Goal: Browse casually

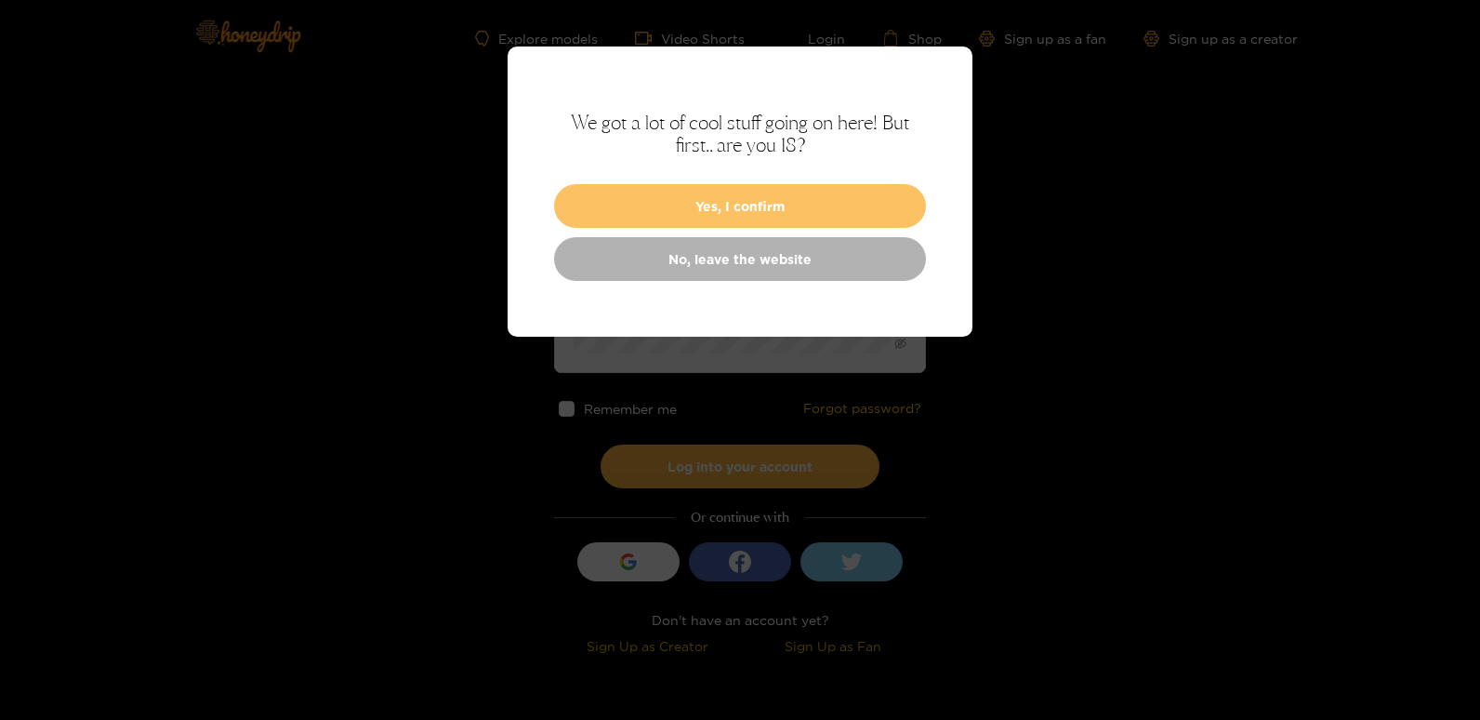
click at [750, 196] on button "Yes, I confirm" at bounding box center [740, 206] width 372 height 44
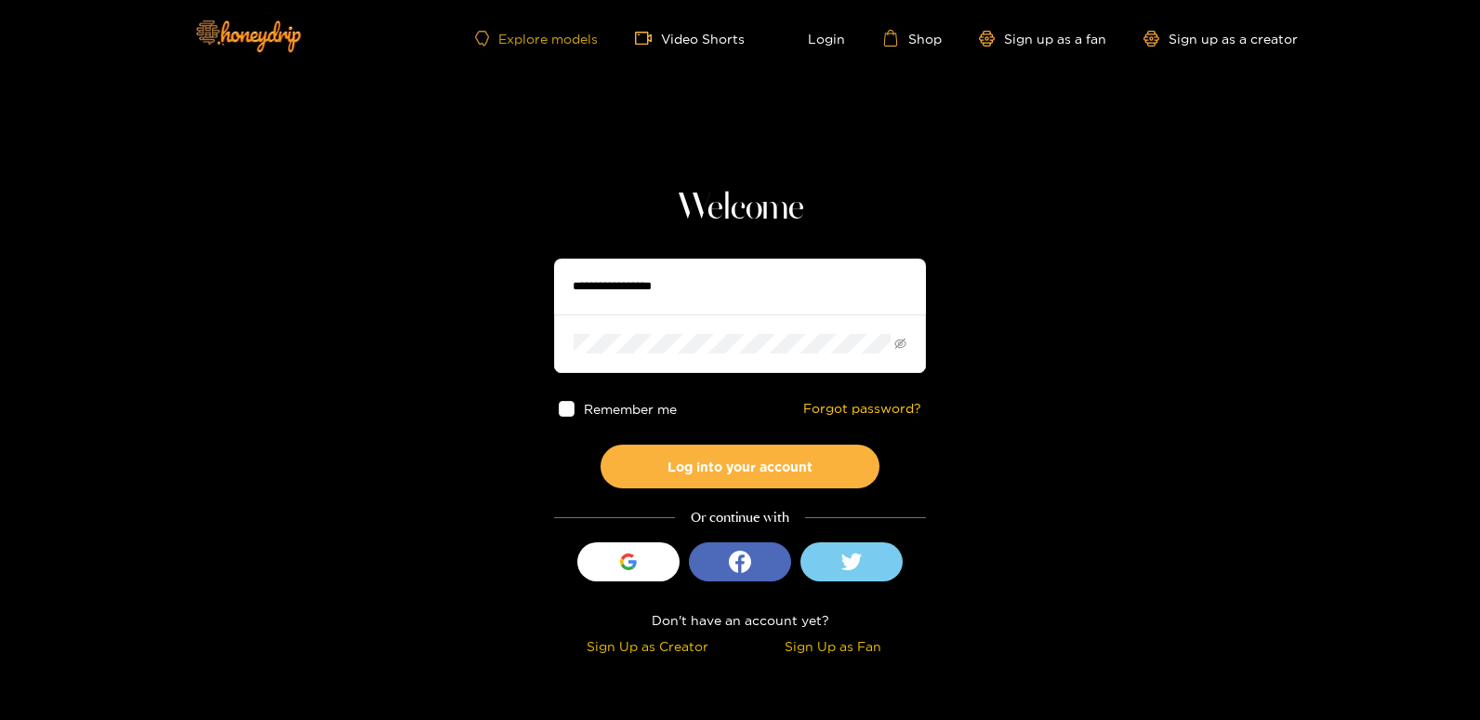
click at [528, 33] on link "Explore models" at bounding box center [536, 39] width 123 height 16
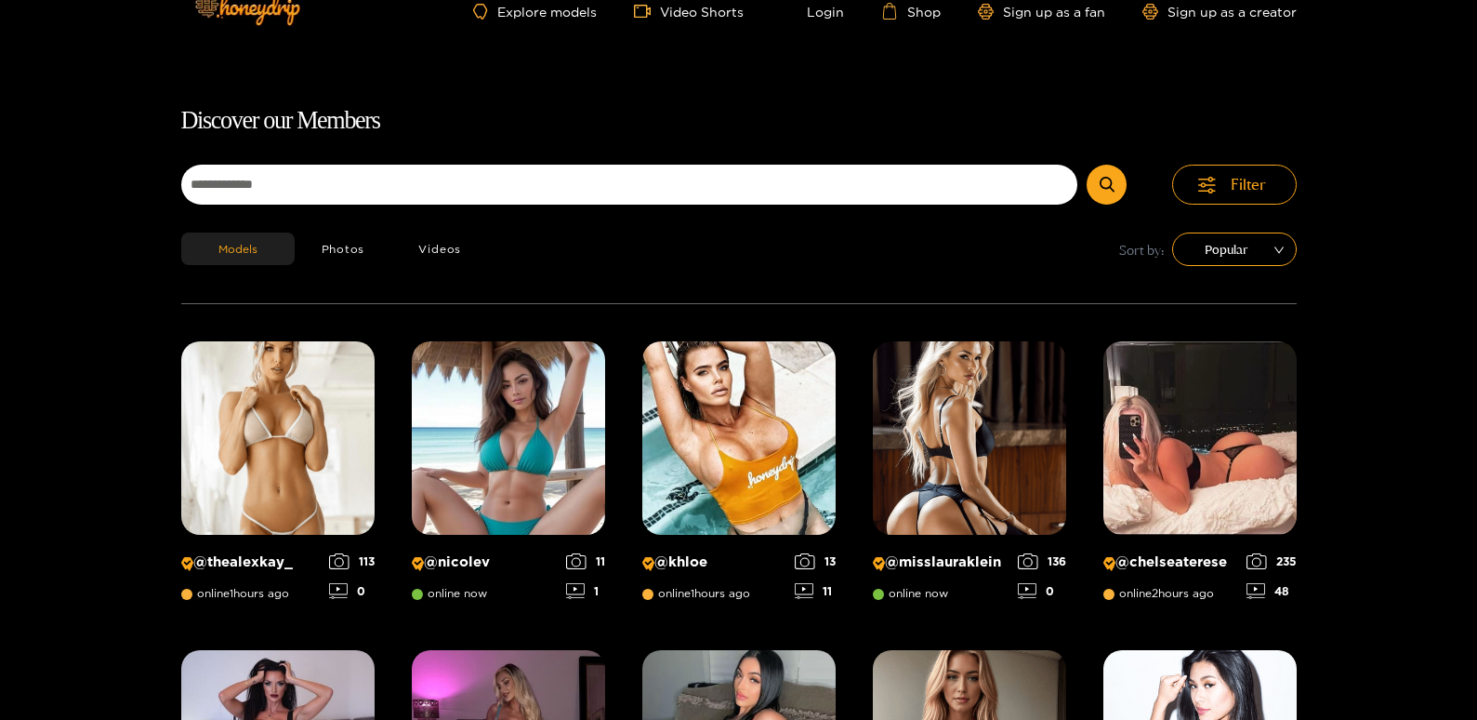
scroll to position [26, 0]
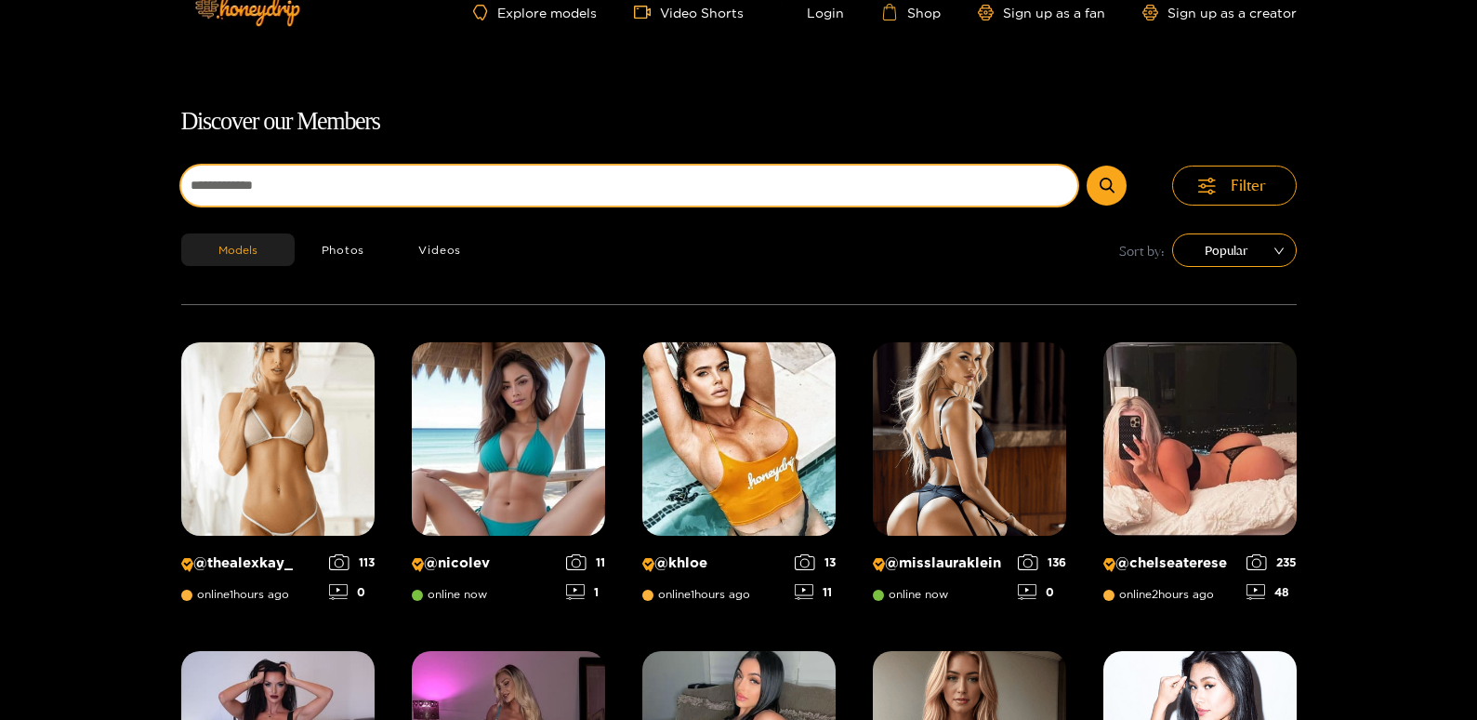
click at [358, 176] on input at bounding box center [629, 185] width 897 height 40
type input "*****"
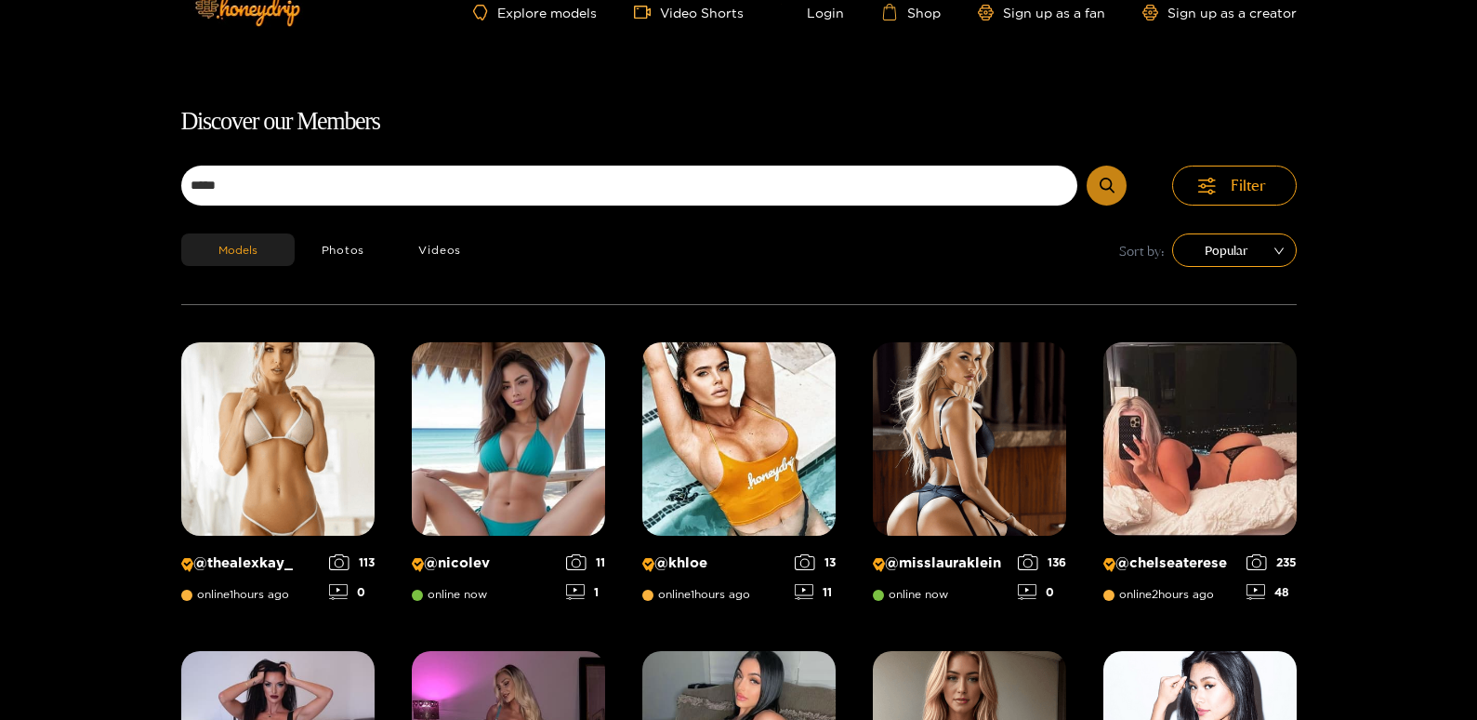
click at [1105, 179] on icon "submit" at bounding box center [1107, 186] width 15 height 16
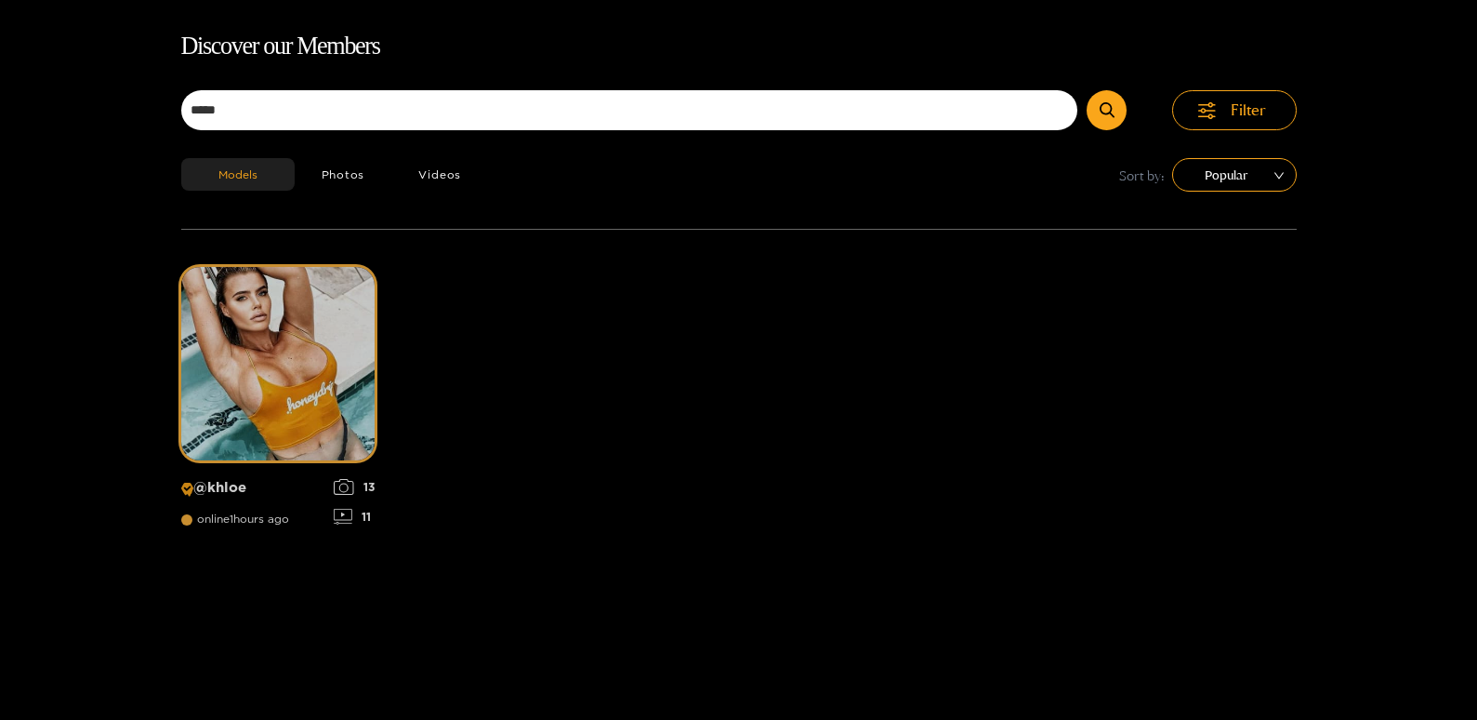
scroll to position [119, 0]
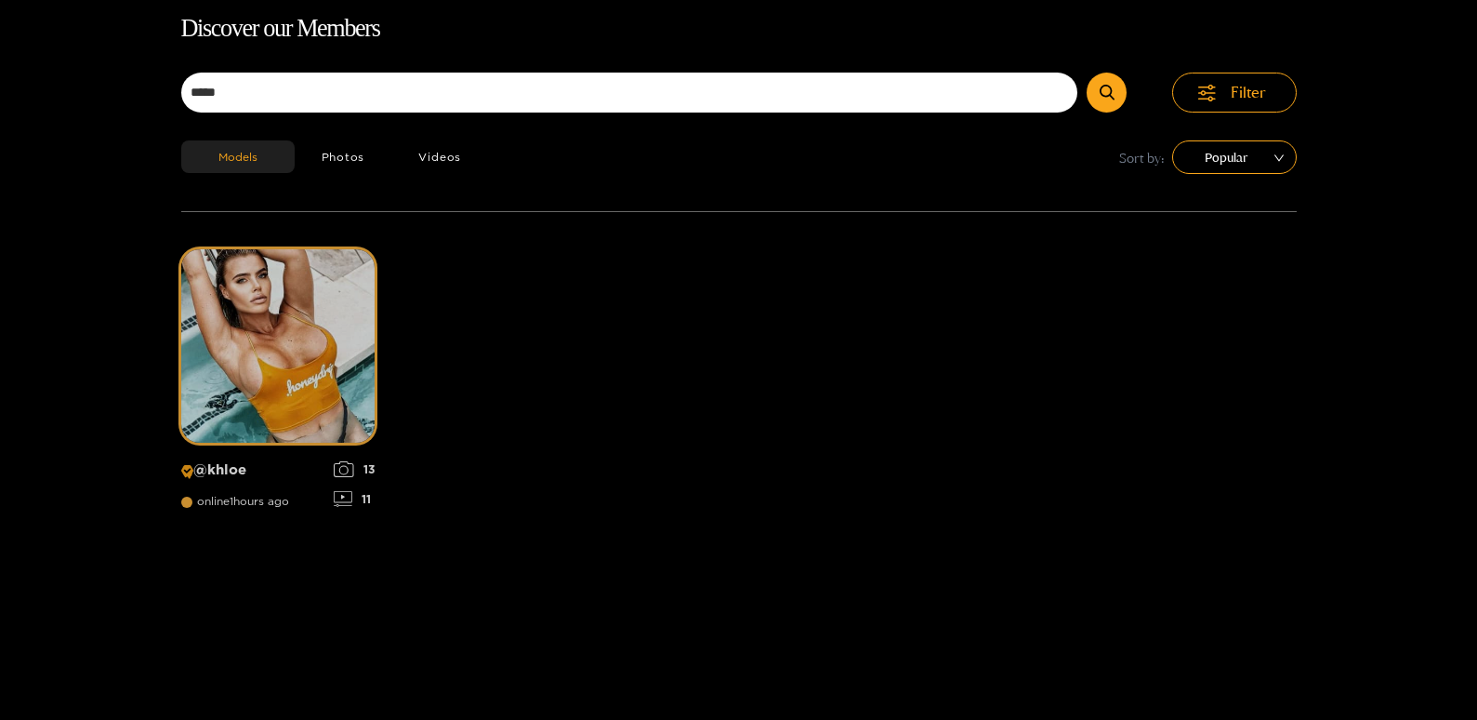
click at [304, 365] on img at bounding box center [277, 345] width 193 height 193
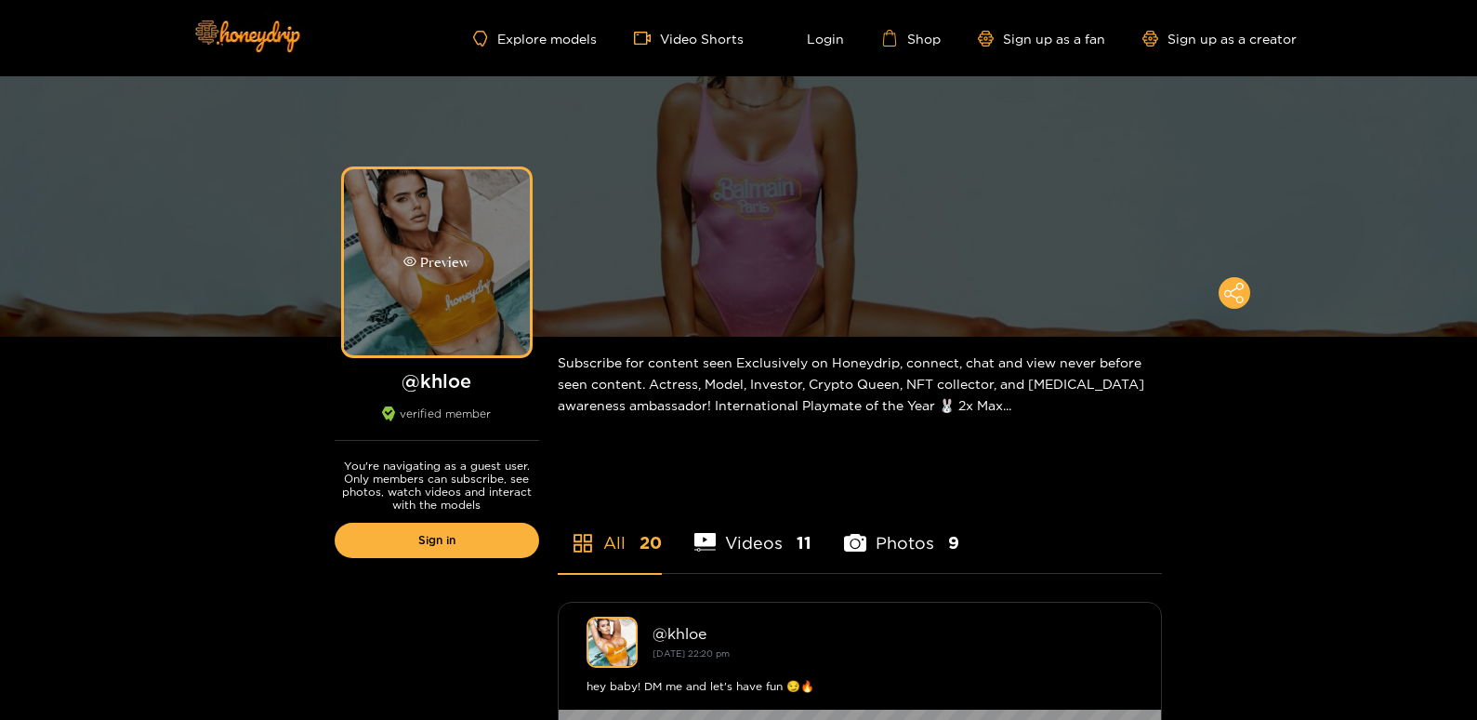
click at [473, 253] on div "Preview" at bounding box center [437, 262] width 186 height 186
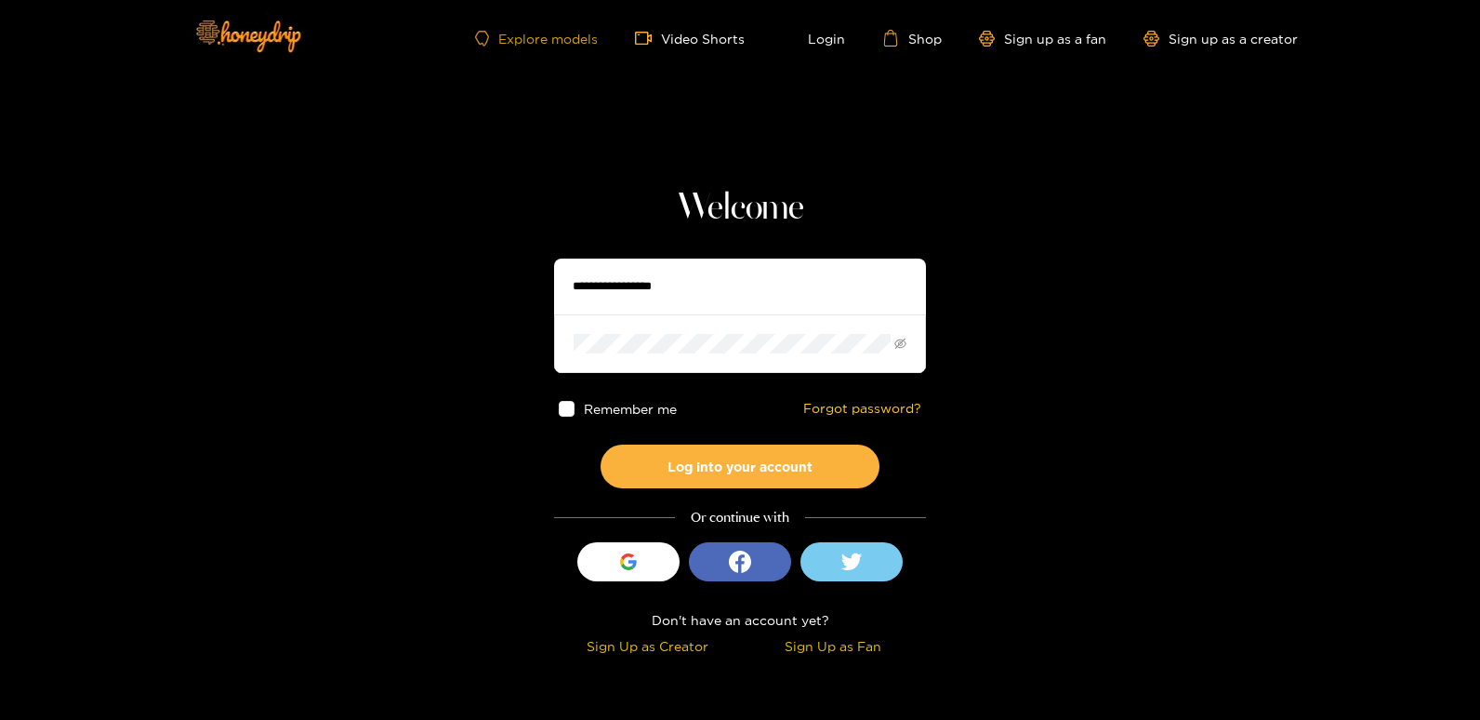
click at [535, 33] on link "Explore models" at bounding box center [536, 39] width 123 height 16
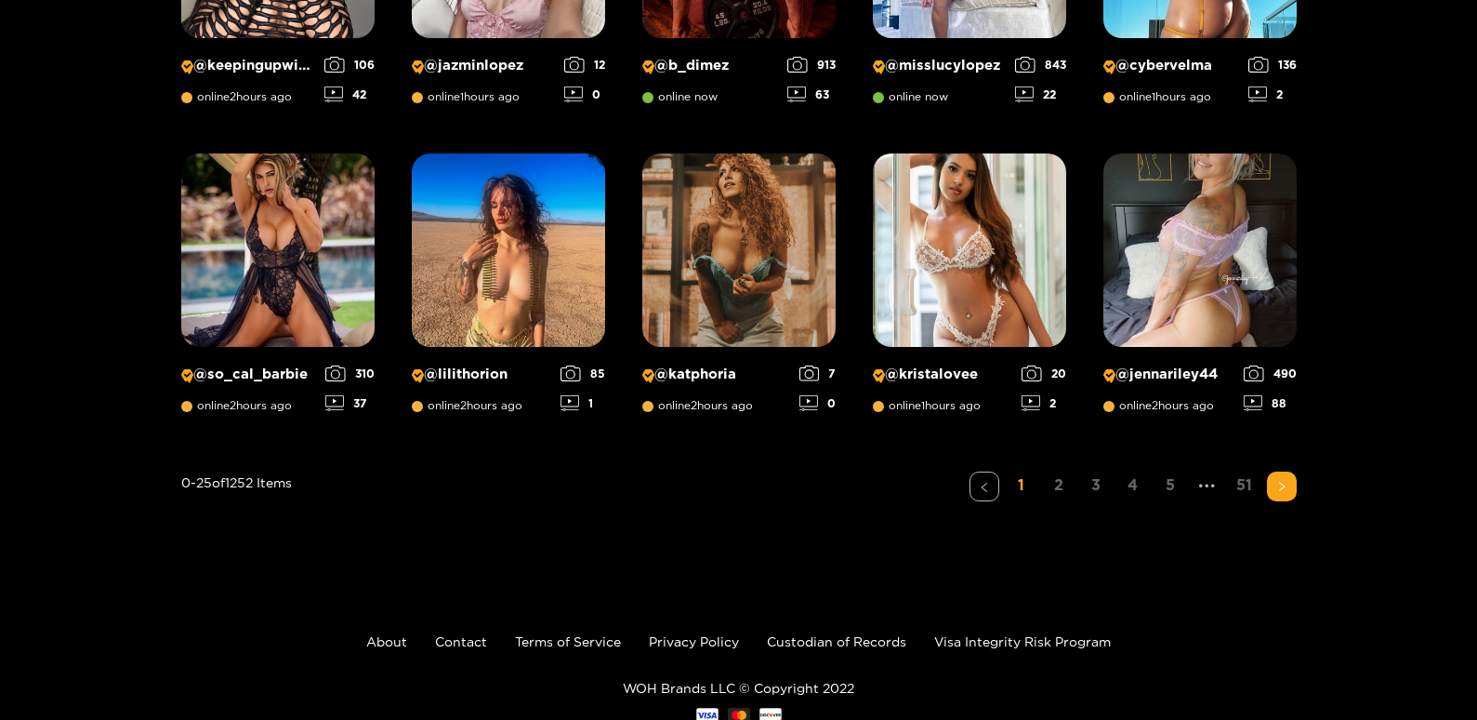
scroll to position [1322, 0]
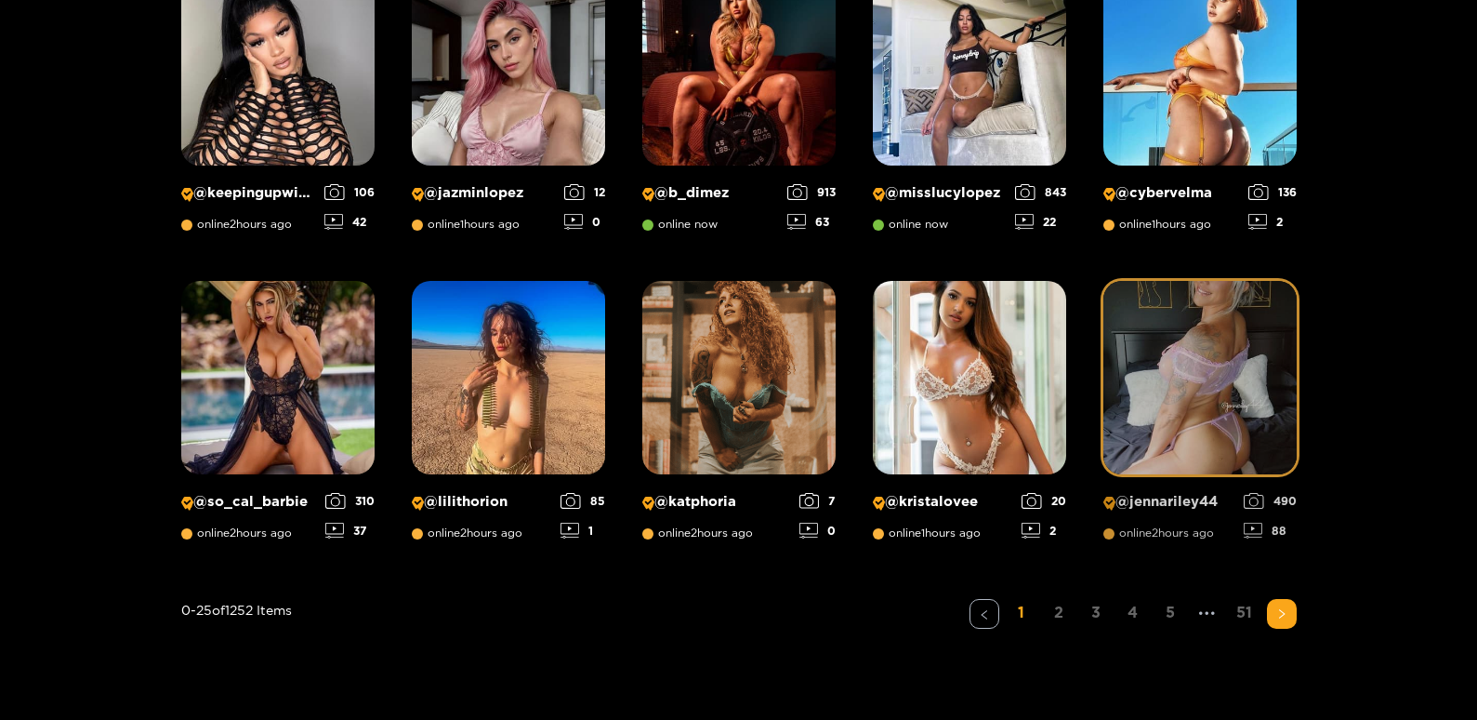
click at [1188, 361] on img at bounding box center [1199, 377] width 193 height 193
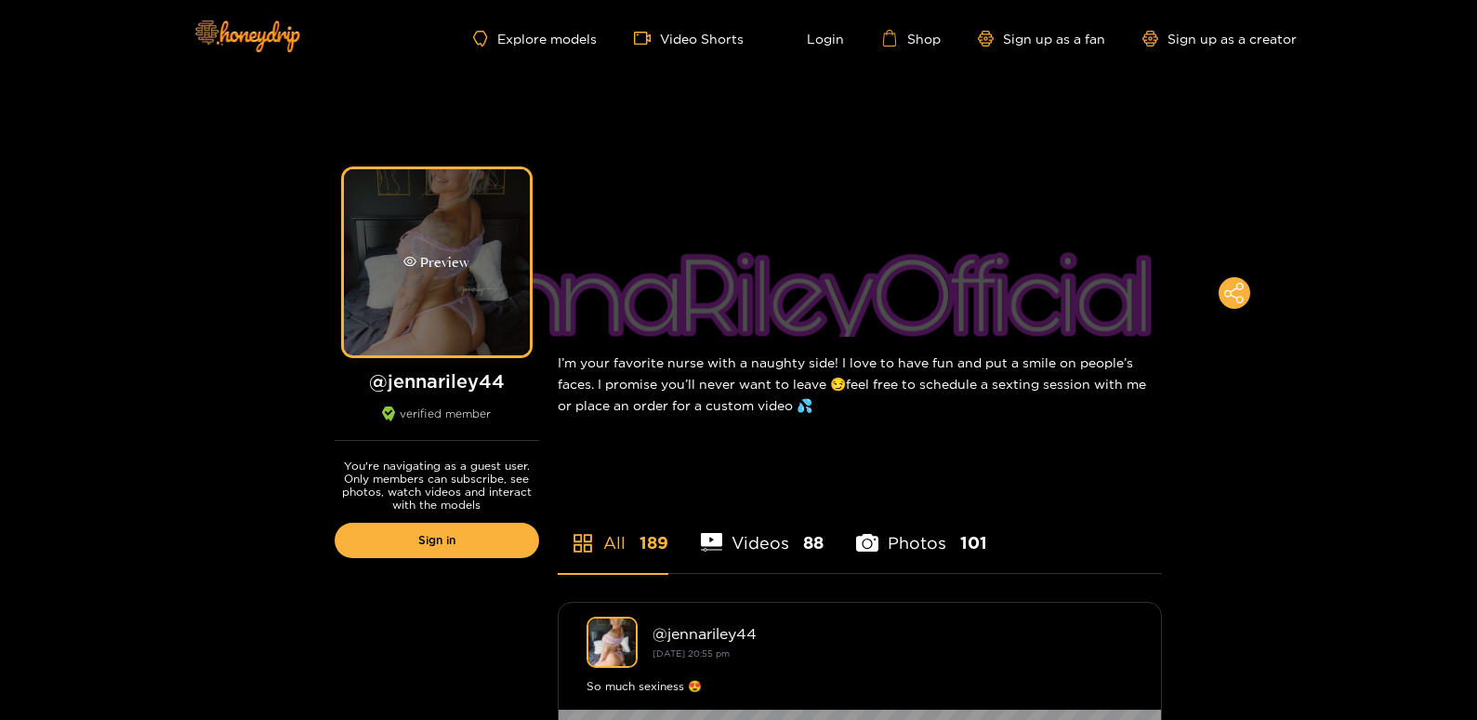
click at [504, 224] on div "Preview" at bounding box center [437, 262] width 186 height 186
